Goal: Task Accomplishment & Management: Complete application form

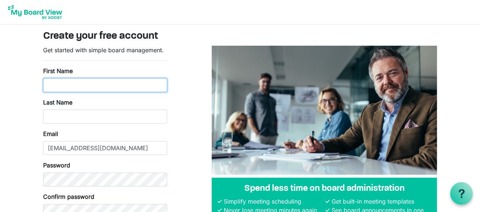
click at [153, 87] on input "First Name" at bounding box center [105, 85] width 124 height 14
type input "[PERSON_NAME]"
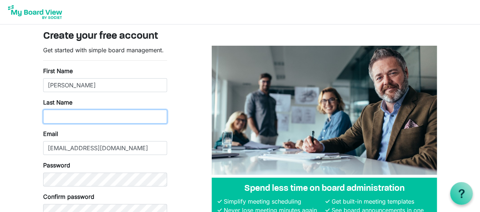
click at [71, 116] on input "Last Name" at bounding box center [105, 117] width 124 height 14
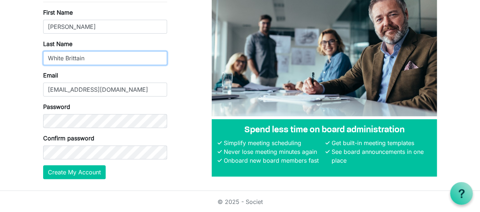
scroll to position [59, 0]
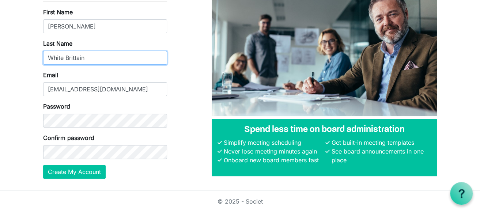
type input "White Brittain"
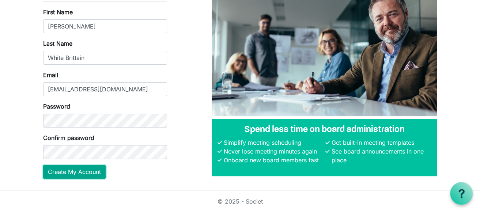
click at [76, 171] on button "Create My Account" at bounding box center [74, 172] width 63 height 14
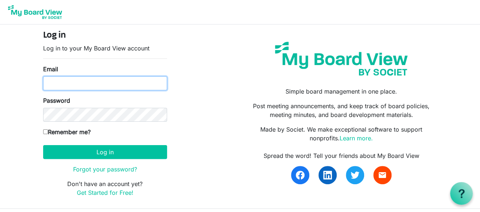
type input "heather@imperialtheatre.ca"
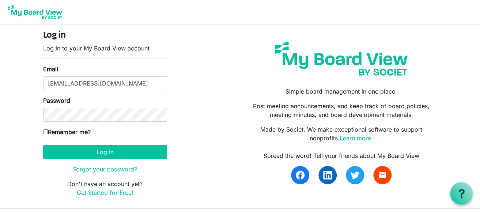
click at [48, 131] on label "Remember me?" at bounding box center [67, 132] width 48 height 9
click at [48, 131] on input "Remember me?" at bounding box center [45, 132] width 5 height 5
checkbox input "true"
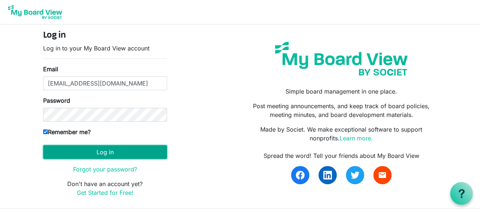
click at [109, 151] on button "Log in" at bounding box center [105, 152] width 124 height 14
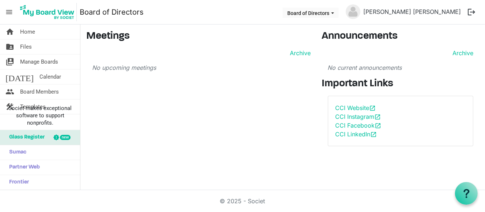
click at [33, 137] on span "Glass Register" at bounding box center [24, 137] width 39 height 15
